Goal: Information Seeking & Learning: Learn about a topic

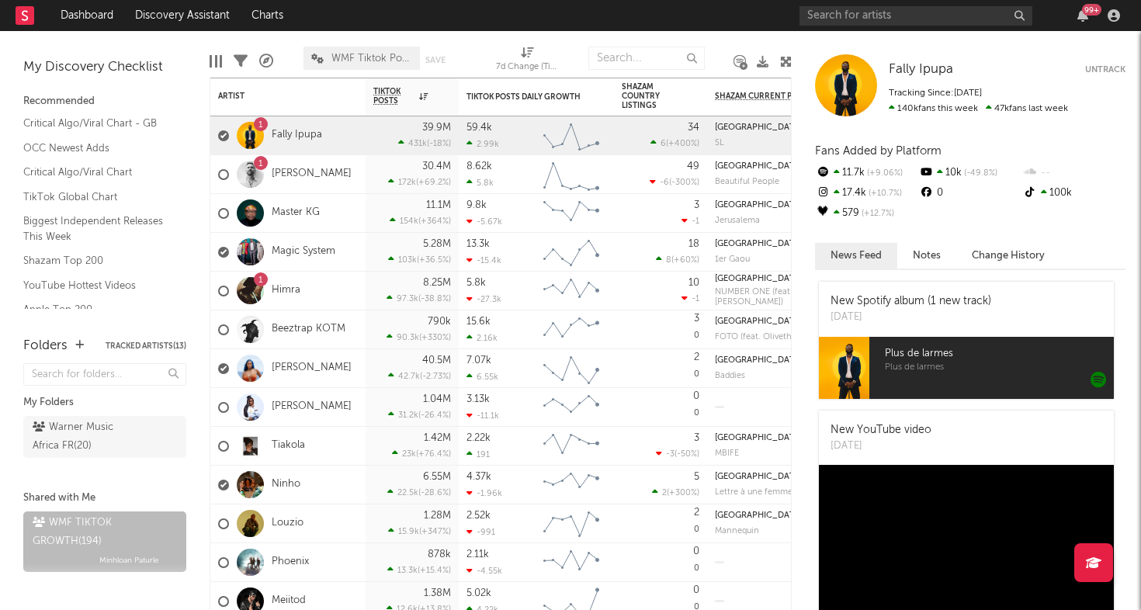
click at [882, 30] on div "99 +" at bounding box center [962, 15] width 326 height 31
click at [879, 26] on div "99 +" at bounding box center [962, 15] width 326 height 31
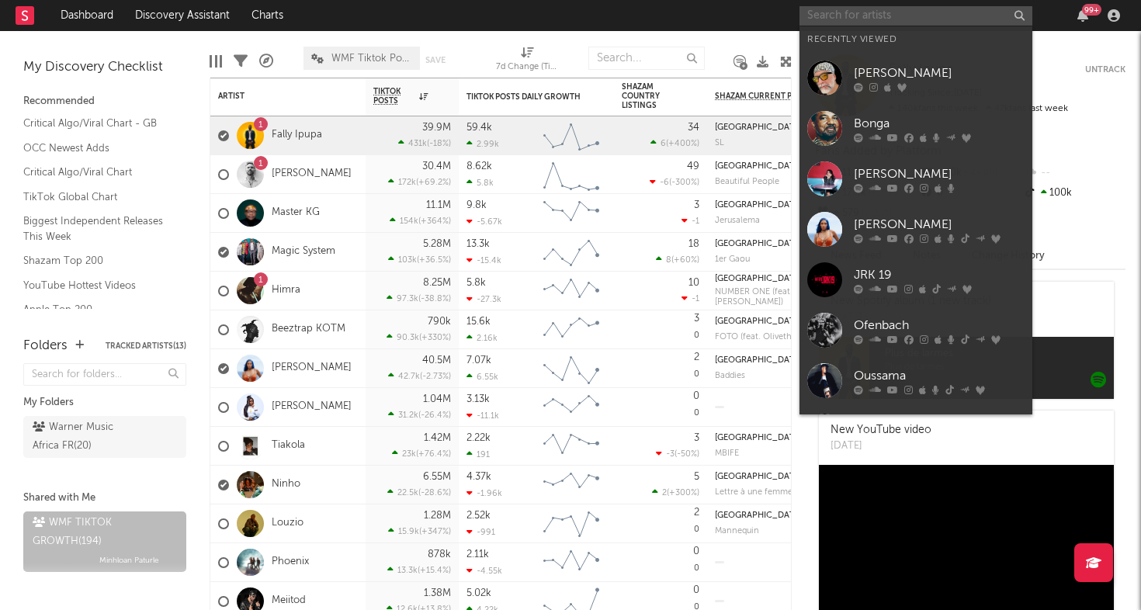
click at [876, 16] on input "text" at bounding box center [915, 15] width 233 height 19
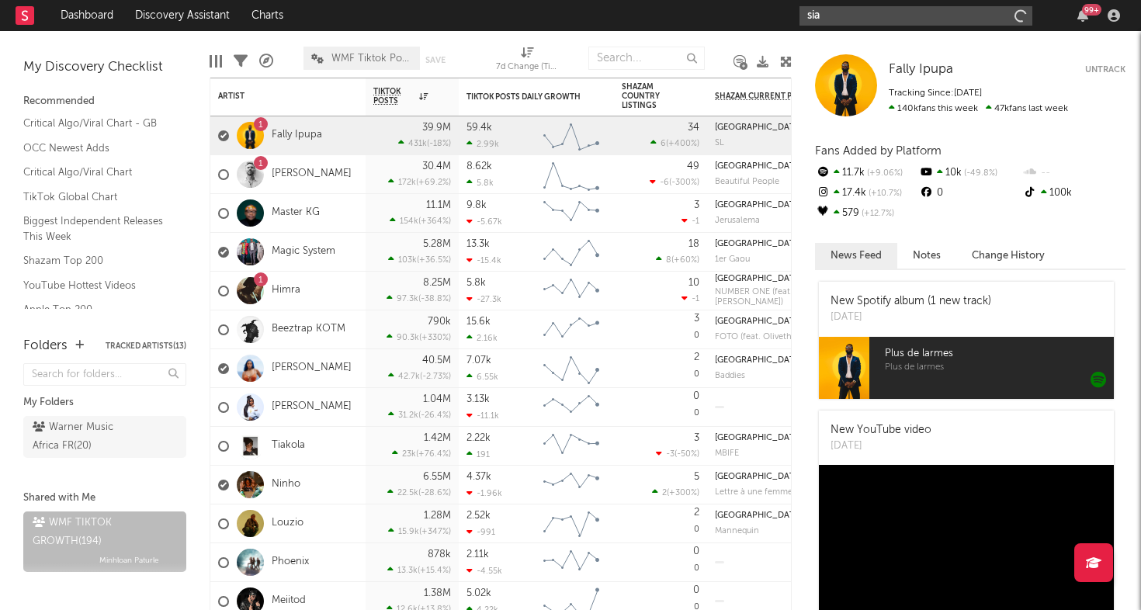
type input "siak"
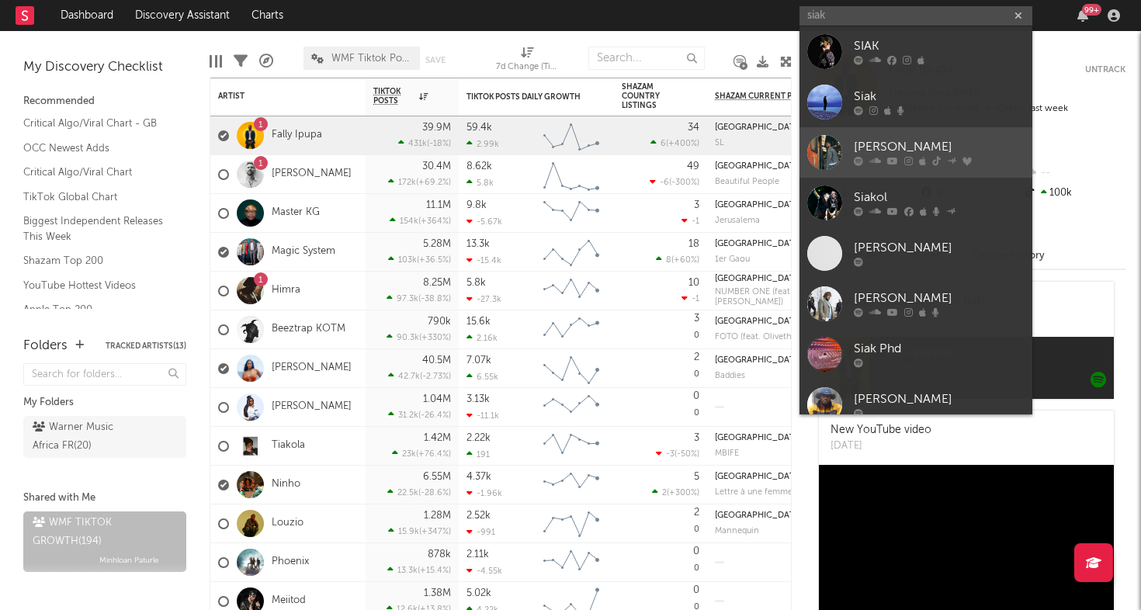
click at [830, 156] on div at bounding box center [824, 152] width 35 height 35
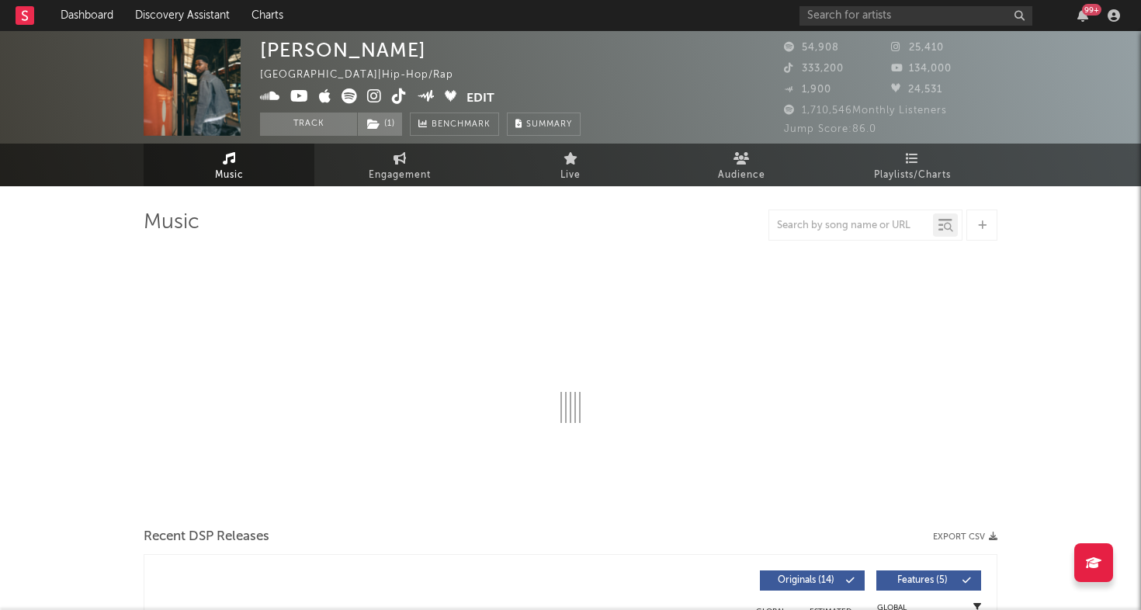
select select "6m"
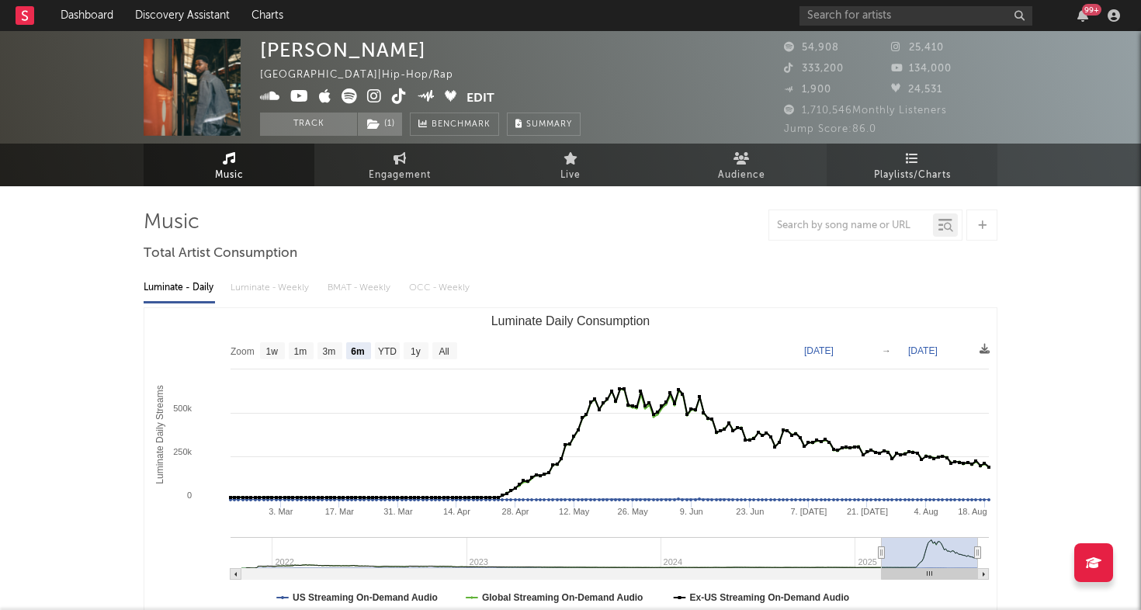
click at [916, 170] on span "Playlists/Charts" at bounding box center [912, 175] width 77 height 19
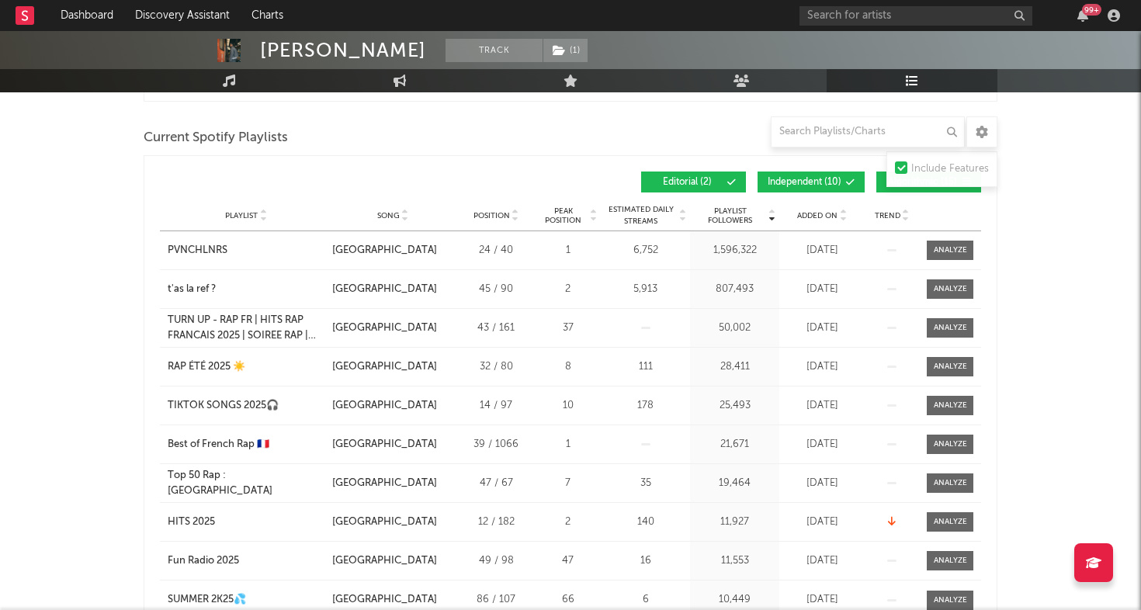
scroll to position [694, 0]
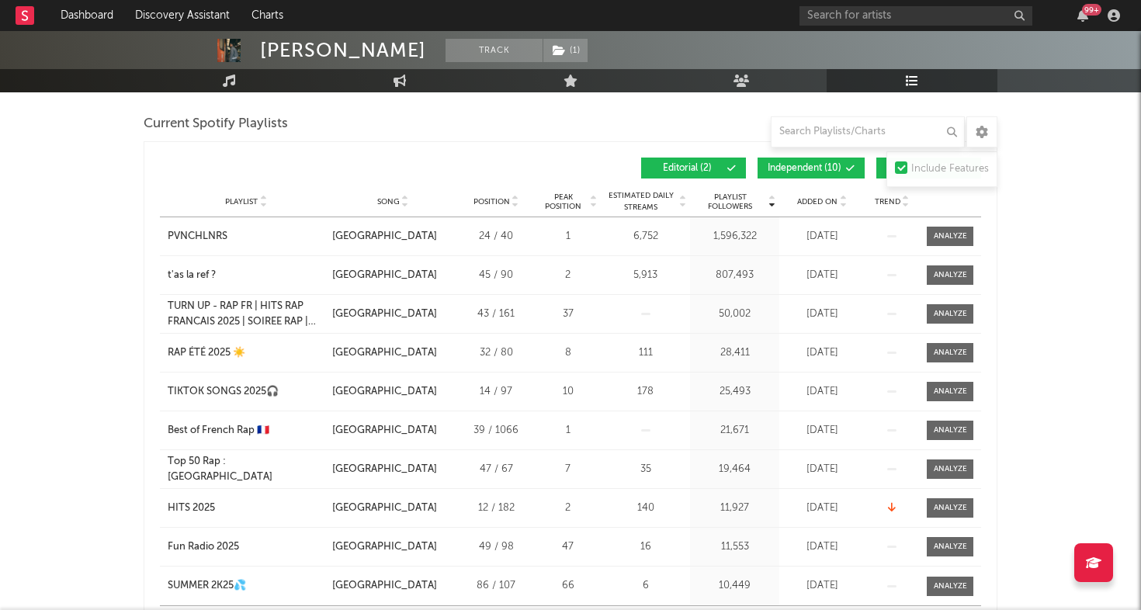
click at [807, 200] on span "Added On" at bounding box center [817, 201] width 40 height 9
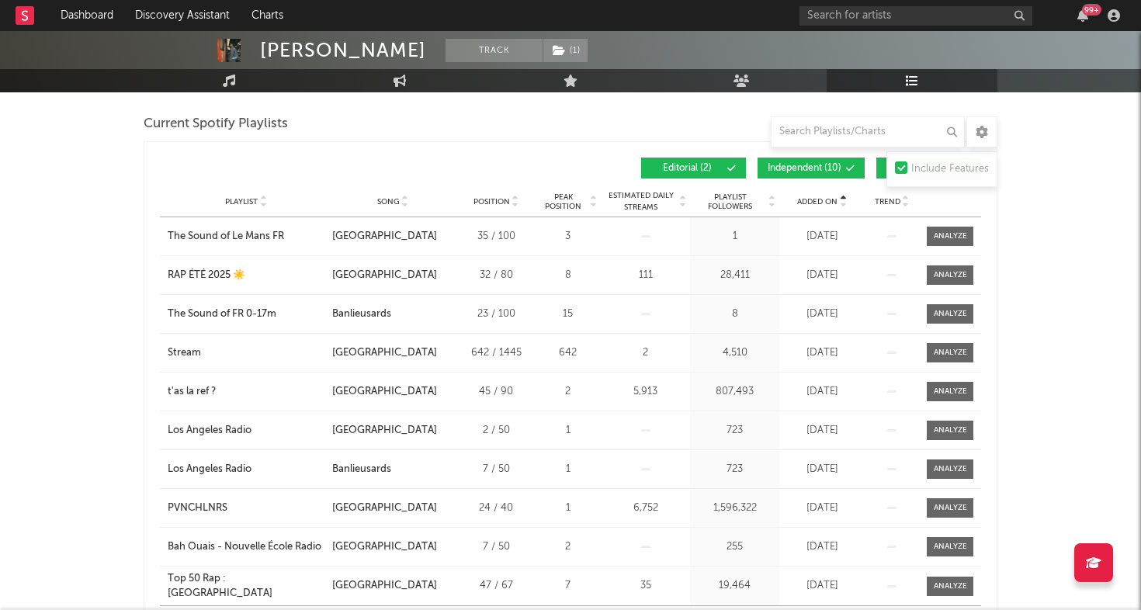
click at [807, 200] on span "Added On" at bounding box center [817, 201] width 40 height 9
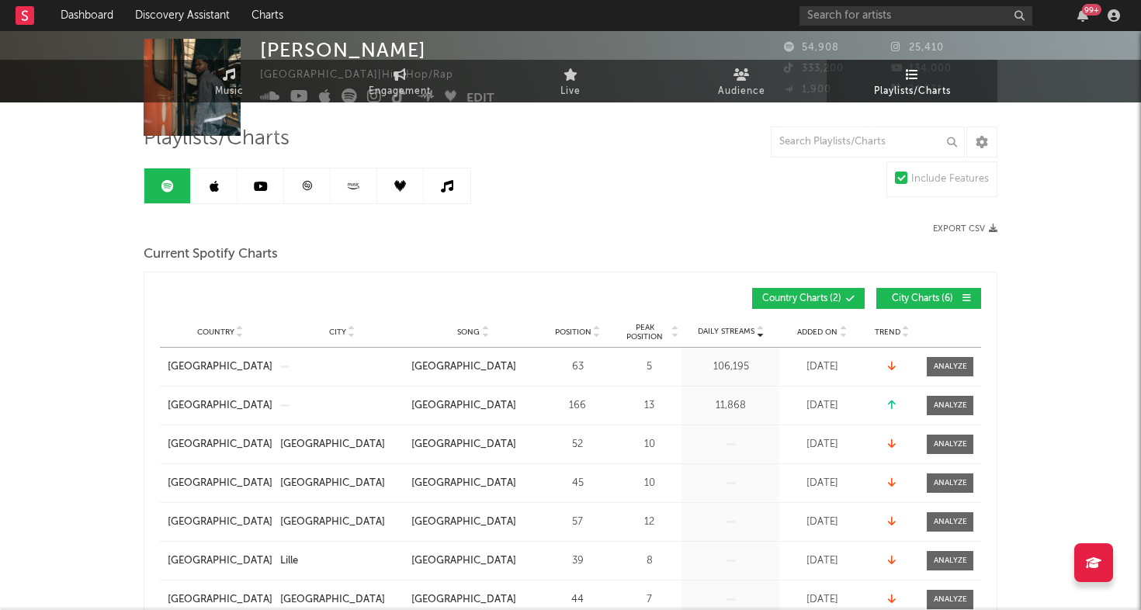
scroll to position [0, 0]
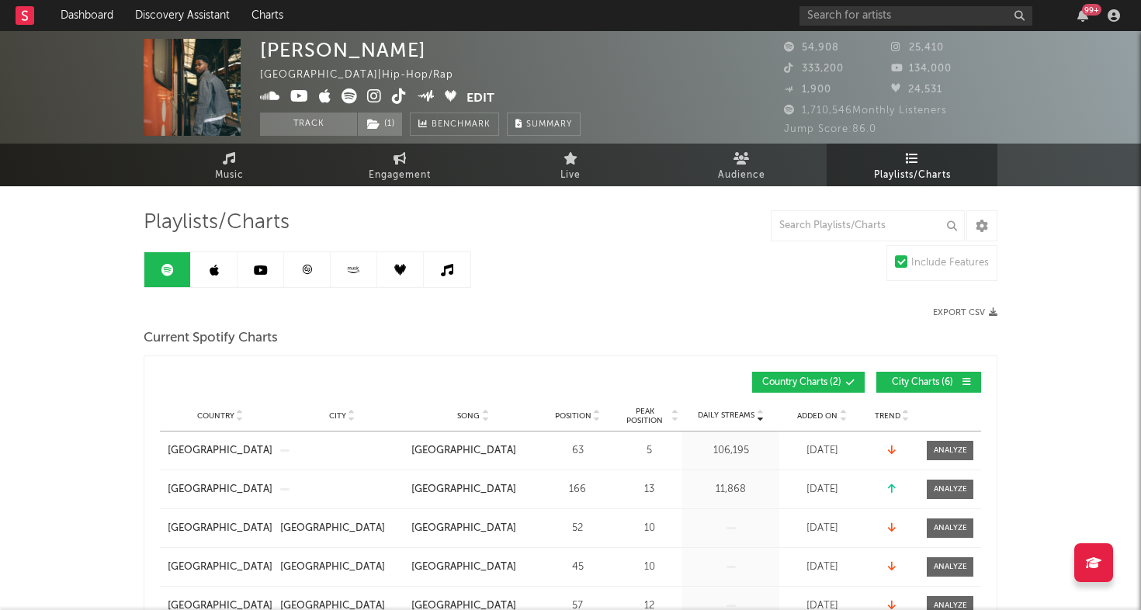
click at [205, 269] on link at bounding box center [214, 269] width 47 height 35
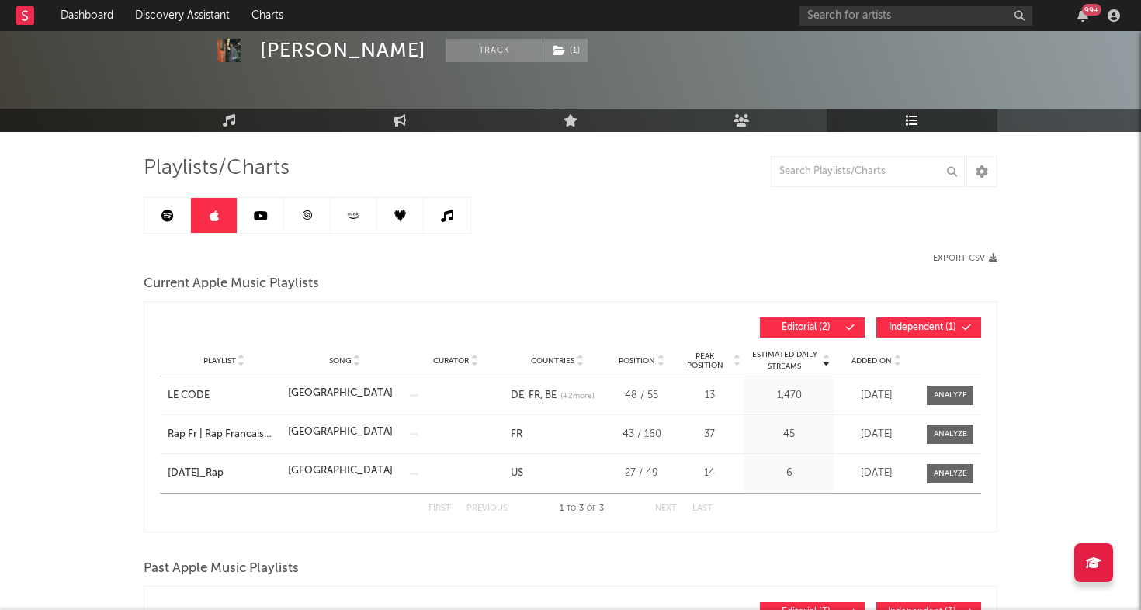
scroll to position [70, 0]
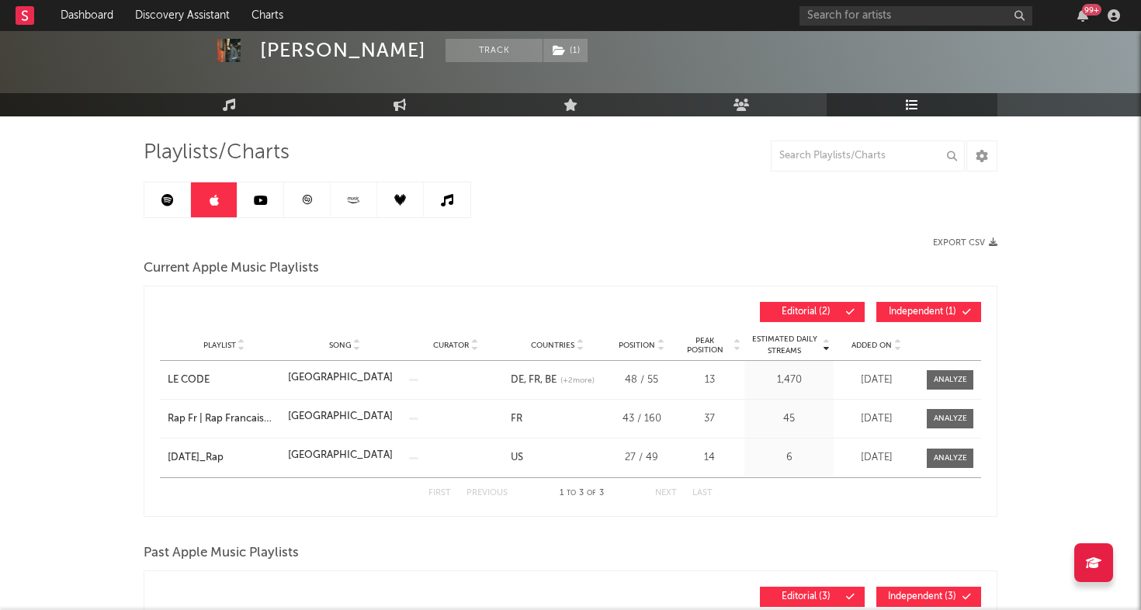
click at [862, 345] on span "Added On" at bounding box center [871, 345] width 40 height 9
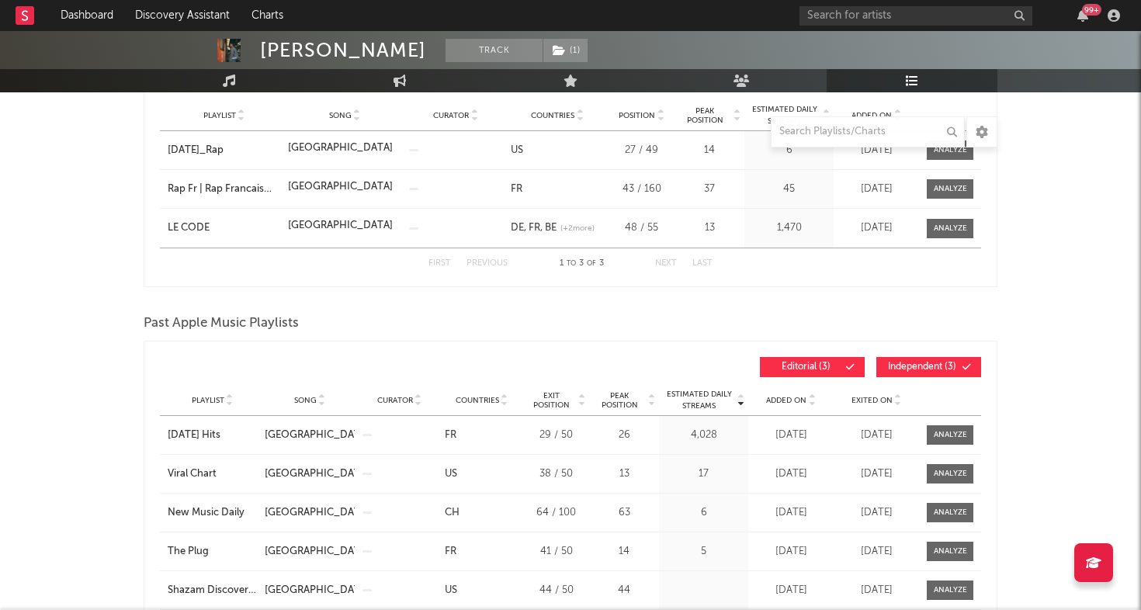
scroll to position [0, 0]
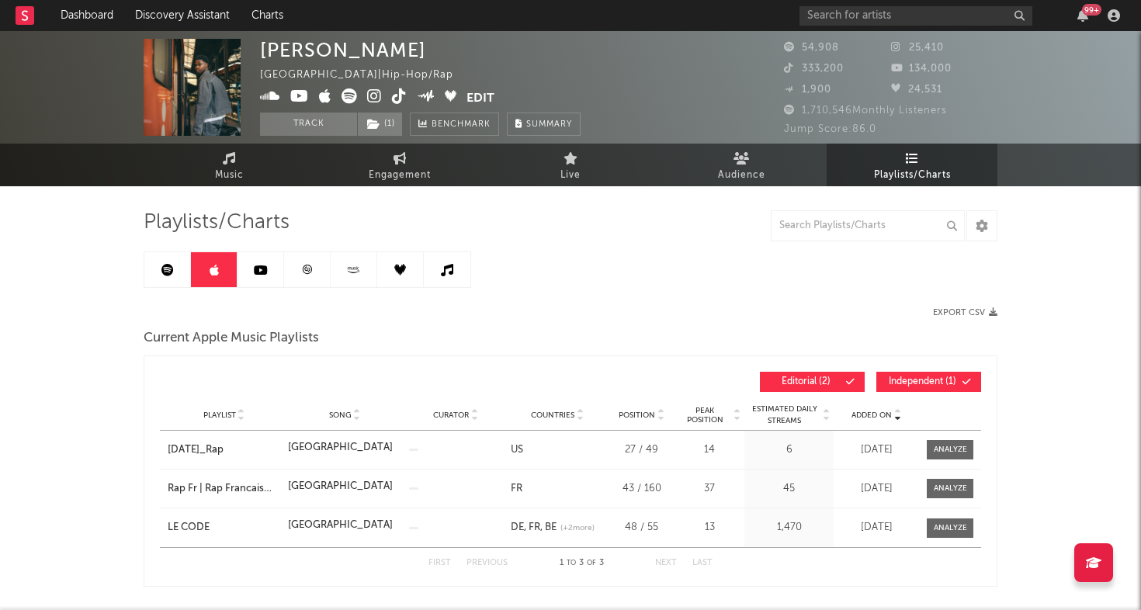
click at [155, 273] on link at bounding box center [167, 269] width 47 height 35
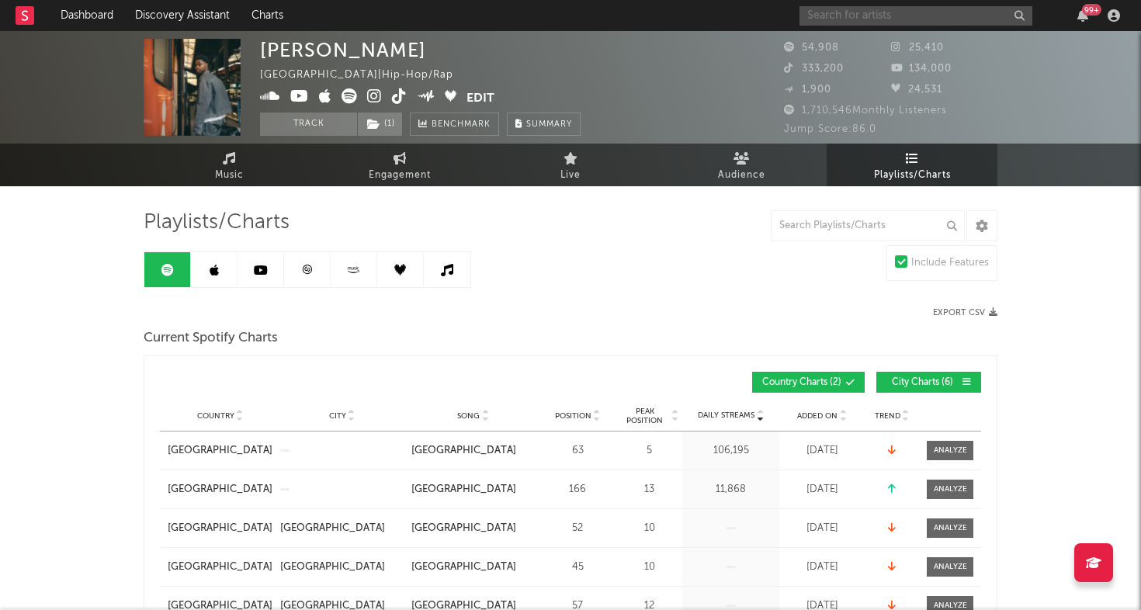
click at [886, 7] on input "text" at bounding box center [915, 15] width 233 height 19
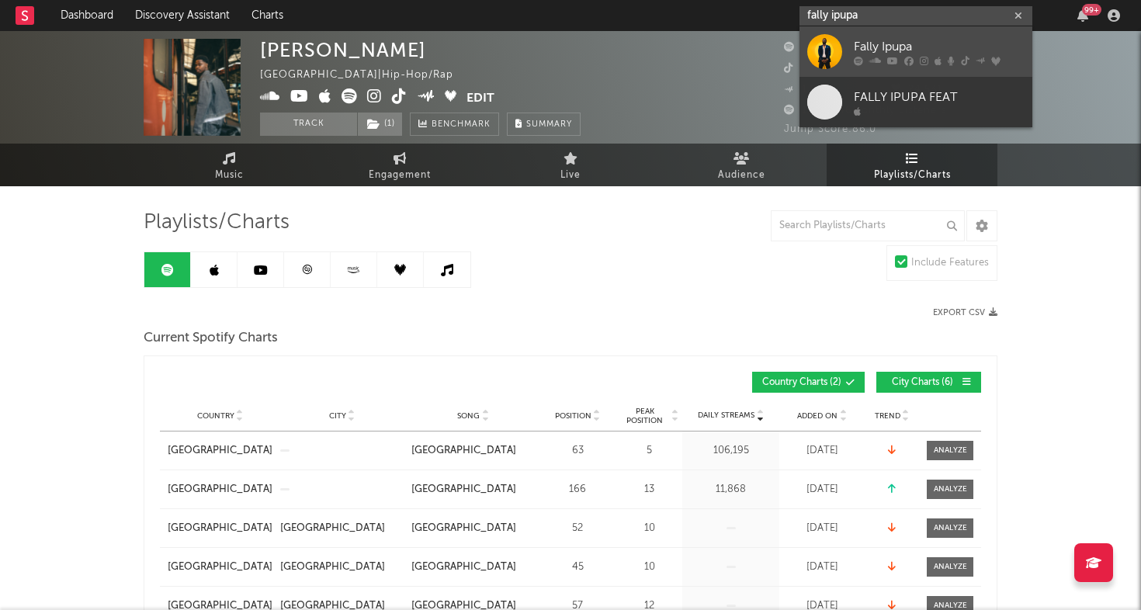
type input "fally ipupa"
click at [835, 45] on div at bounding box center [824, 51] width 35 height 35
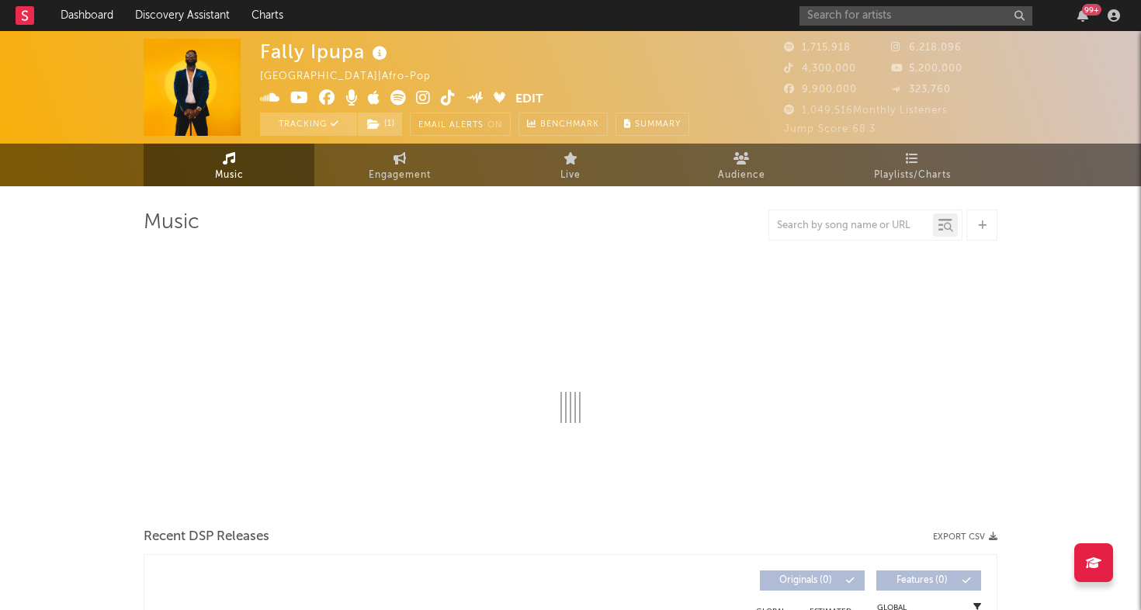
select select "6m"
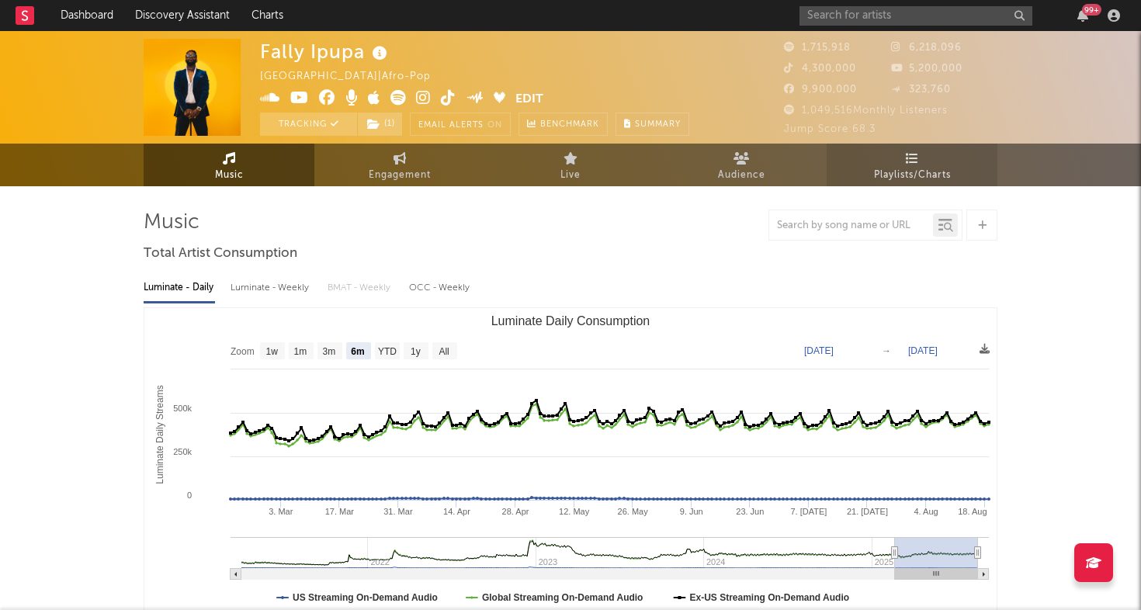
click at [920, 168] on span "Playlists/Charts" at bounding box center [912, 175] width 77 height 19
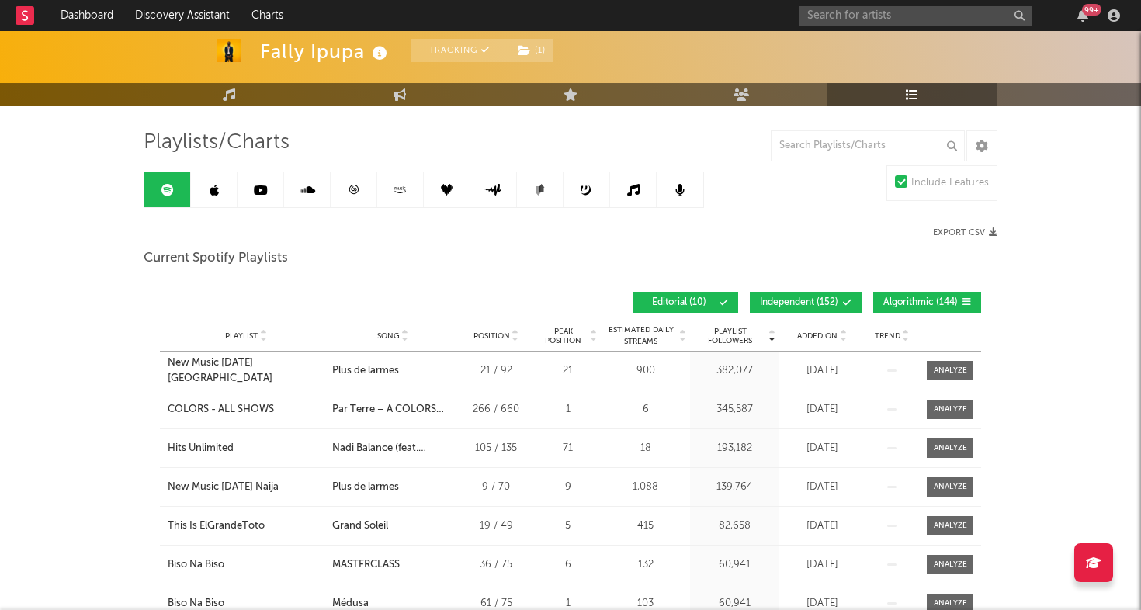
scroll to position [83, 0]
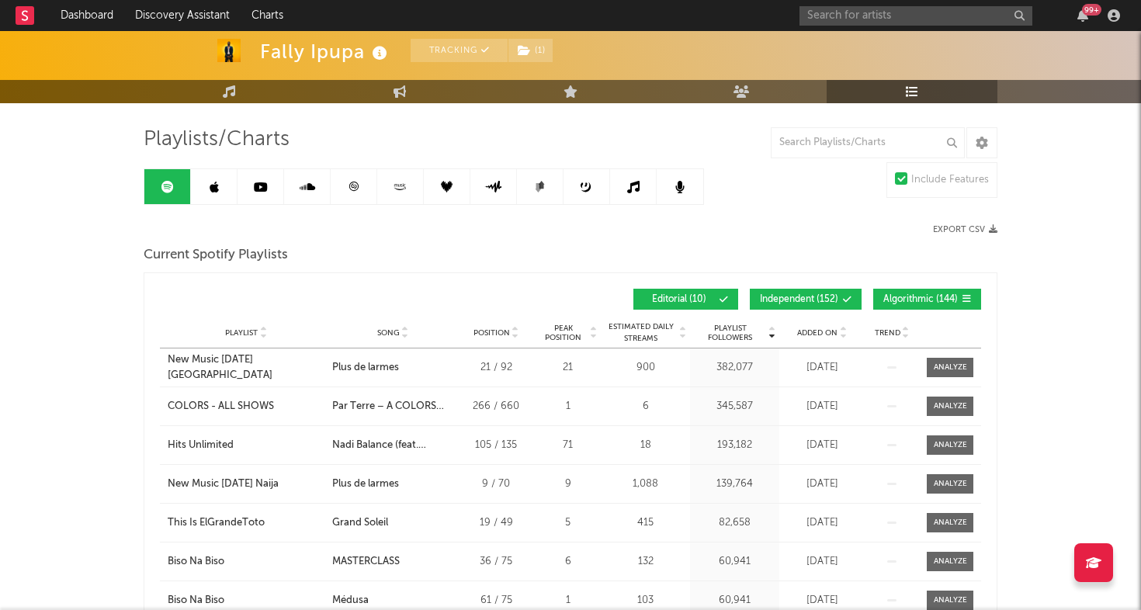
click at [817, 337] on div "Added On" at bounding box center [822, 333] width 78 height 12
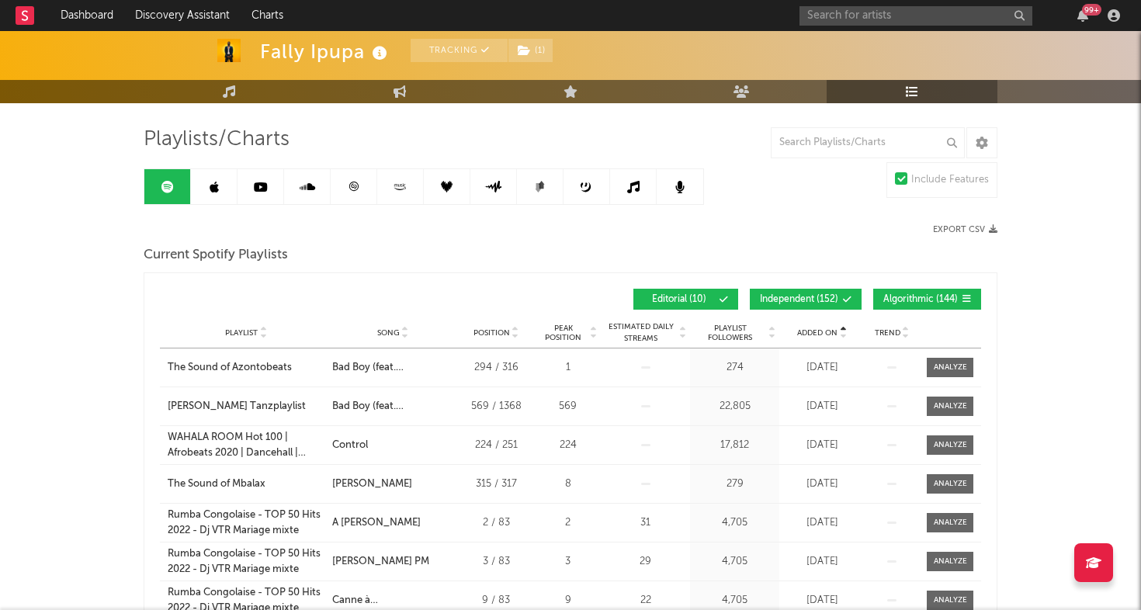
click at [817, 337] on div "Added On" at bounding box center [822, 333] width 78 height 12
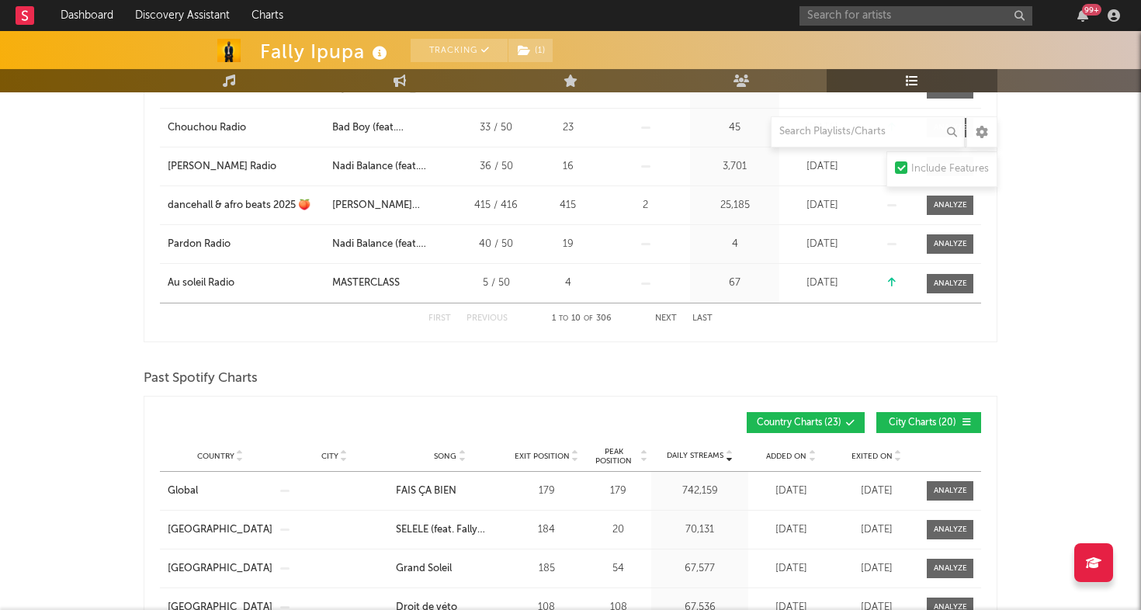
scroll to position [105, 0]
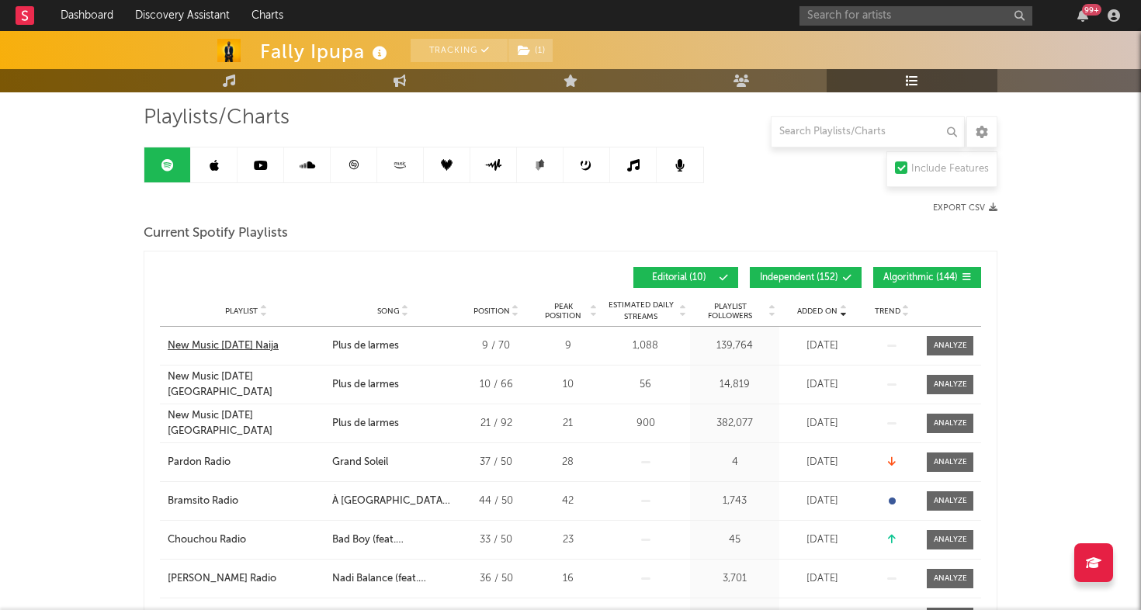
click at [253, 345] on div "New Music [DATE] Naija" at bounding box center [223, 346] width 111 height 16
click at [262, 389] on div "New Music [DATE] [GEOGRAPHIC_DATA]" at bounding box center [246, 384] width 157 height 30
